Goal: Task Accomplishment & Management: Manage account settings

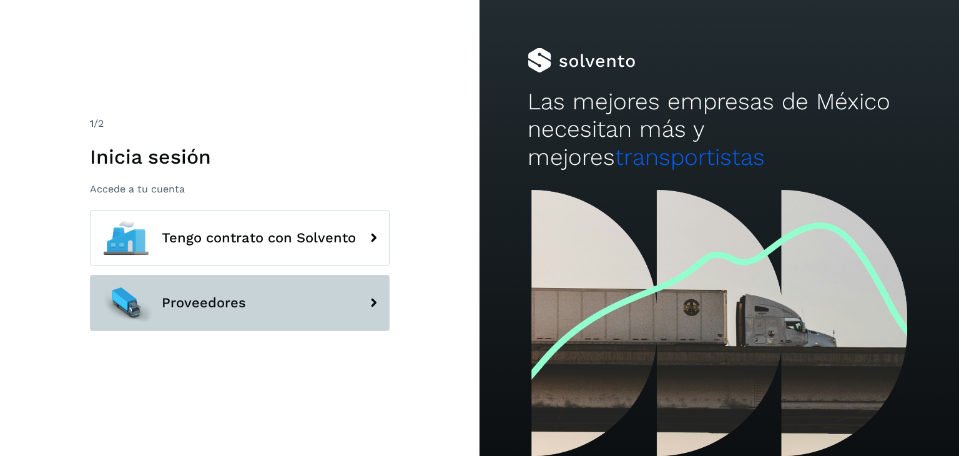
click at [177, 300] on span "Proveedores" at bounding box center [204, 302] width 84 height 15
click at [211, 300] on span "Proveedores" at bounding box center [204, 302] width 84 height 15
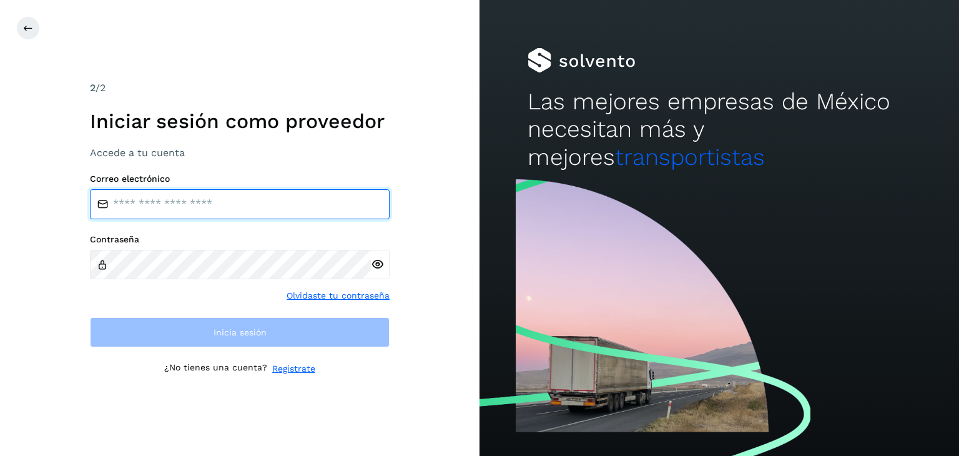
type input "**********"
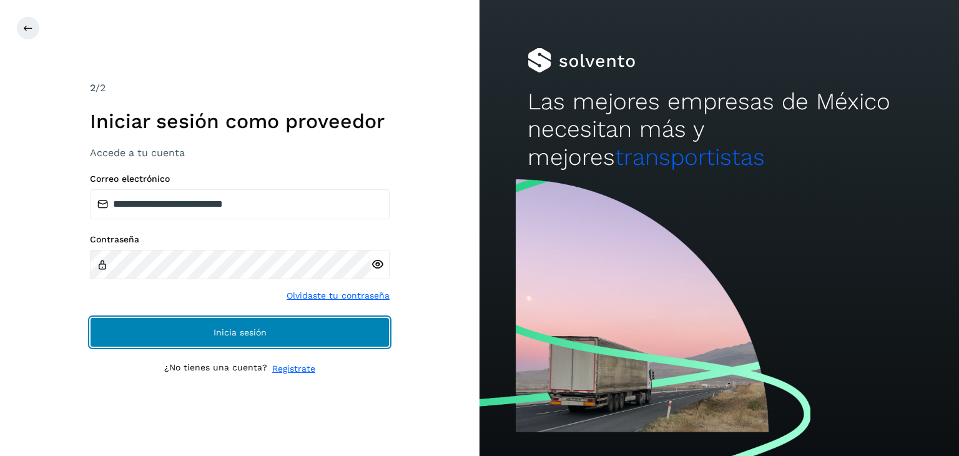
click at [212, 330] on button "Inicia sesión" at bounding box center [240, 332] width 300 height 30
click at [242, 334] on span "Inicia sesión" at bounding box center [239, 332] width 53 height 9
click at [244, 333] on span "Inicia sesión" at bounding box center [239, 332] width 53 height 9
click at [220, 331] on span "Inicia sesión" at bounding box center [239, 332] width 53 height 9
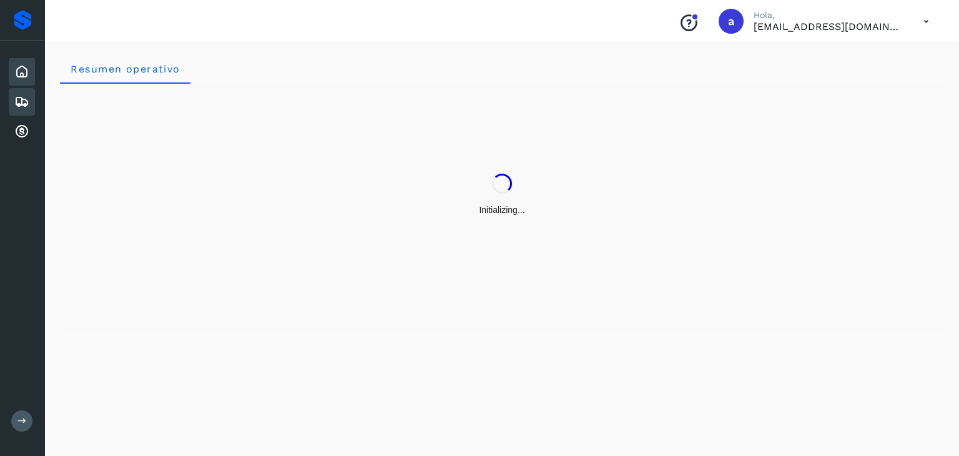
click at [24, 105] on icon at bounding box center [21, 101] width 15 height 15
click at [18, 101] on icon at bounding box center [21, 101] width 15 height 15
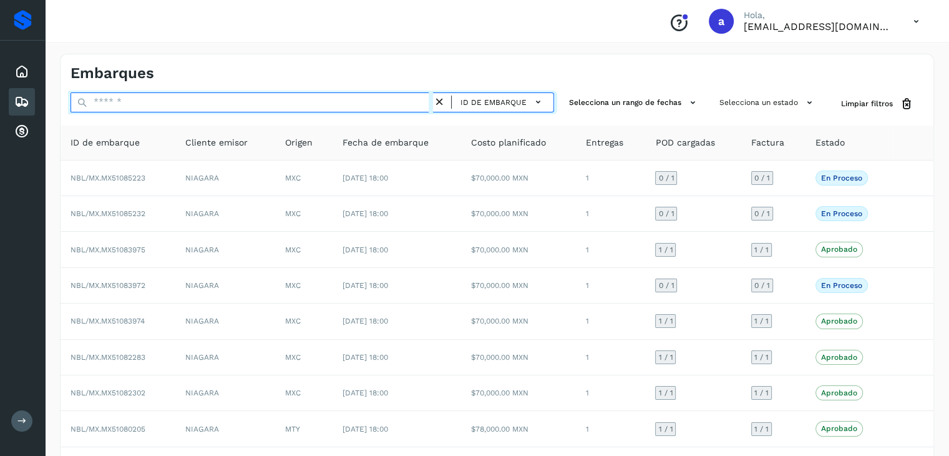
click at [157, 107] on input "text" at bounding box center [252, 102] width 363 height 20
paste input "**********"
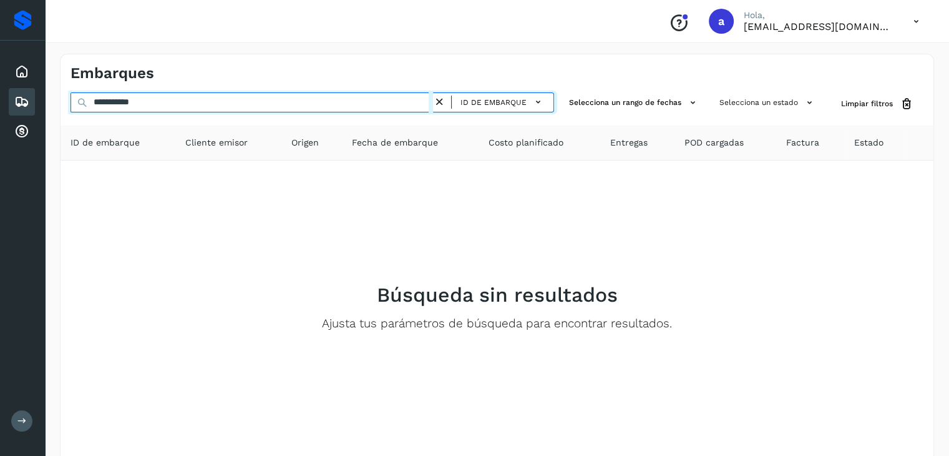
drag, startPoint x: 165, startPoint y: 104, endPoint x: 0, endPoint y: 102, distance: 165.4
click at [0, 102] on div "**********" at bounding box center [474, 256] width 949 height 513
paste input "text"
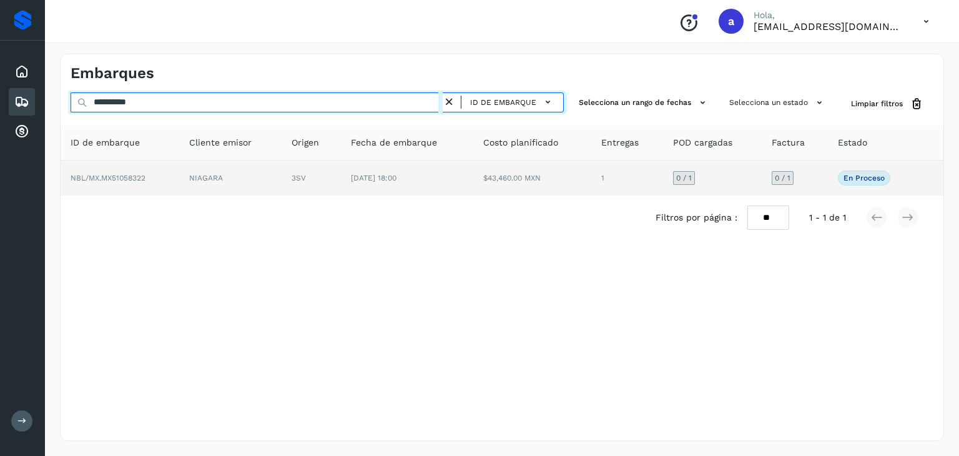
type input "**********"
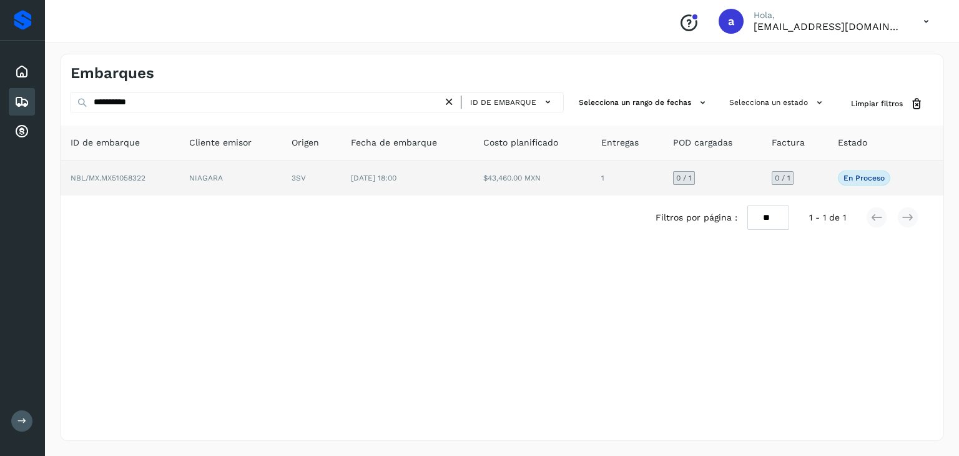
click at [104, 174] on span "NBL/MX.MX51058322" at bounding box center [108, 178] width 75 height 9
click at [102, 174] on span "NBL/MX.MX51058322" at bounding box center [108, 178] width 75 height 9
click at [396, 180] on span "[DATE] 18:00" at bounding box center [374, 178] width 46 height 9
click at [124, 175] on span "NBL/MX.MX51058322" at bounding box center [108, 178] width 75 height 9
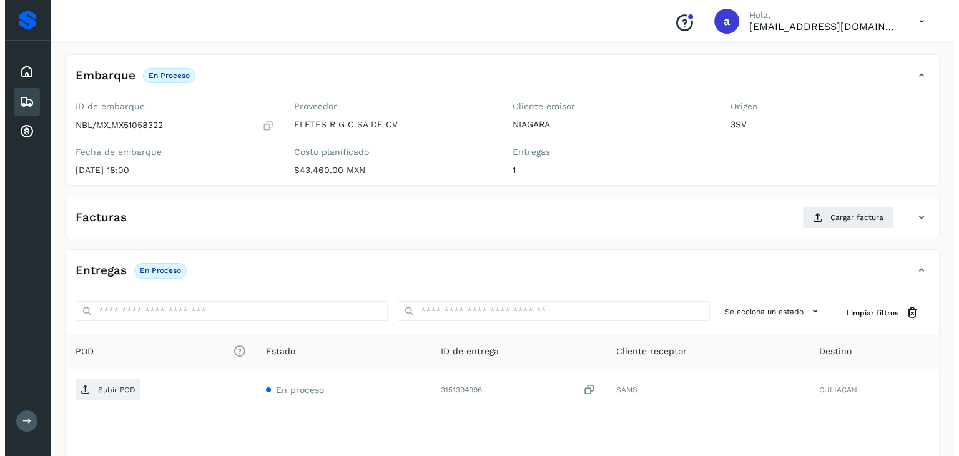
scroll to position [62, 0]
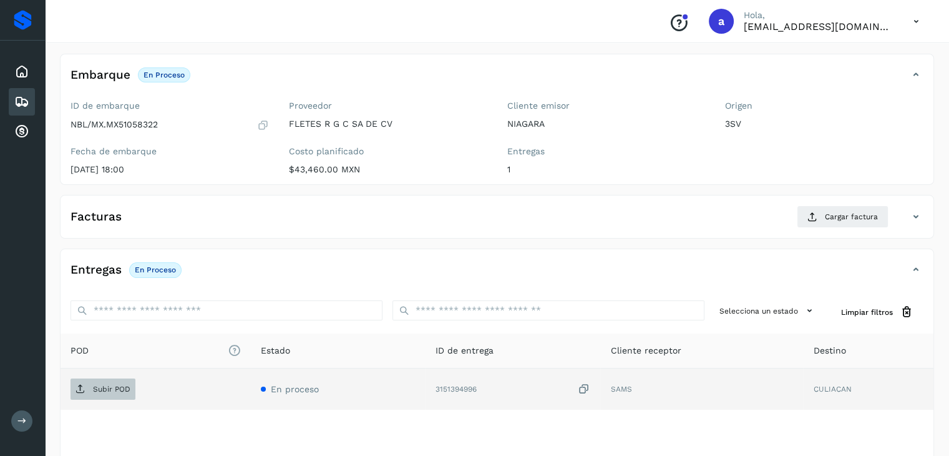
click at [123, 388] on p "Subir POD" at bounding box center [111, 388] width 37 height 9
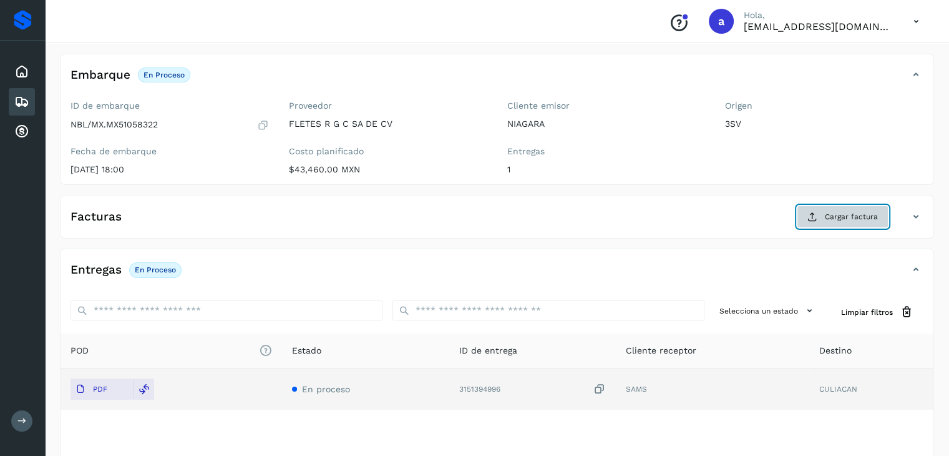
click at [816, 218] on icon at bounding box center [813, 217] width 10 height 10
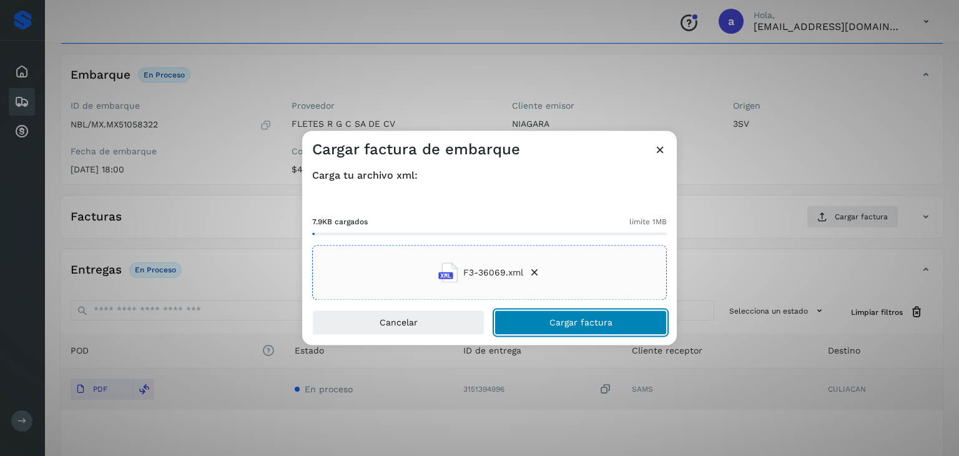
click at [530, 319] on button "Cargar factura" at bounding box center [580, 322] width 172 height 25
